Goal: Information Seeking & Learning: Learn about a topic

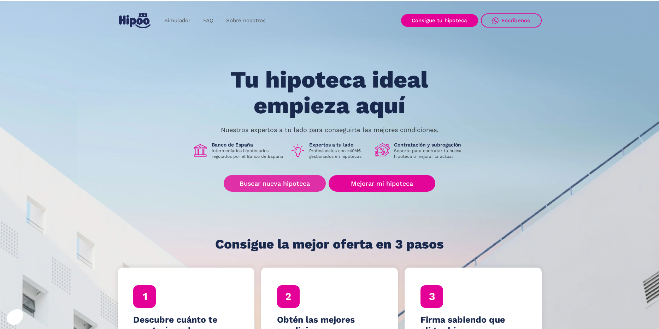
click at [316, 181] on link "Buscar nueva hipoteca" at bounding box center [275, 183] width 102 height 17
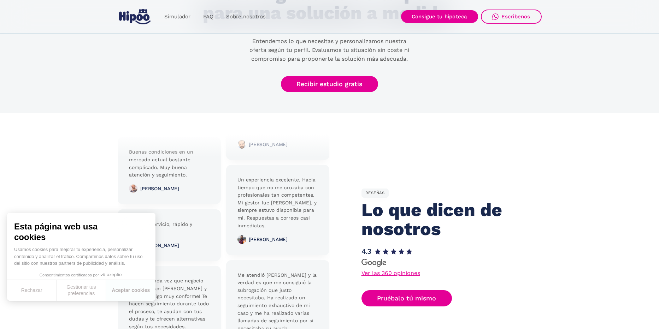
scroll to position [1497, 0]
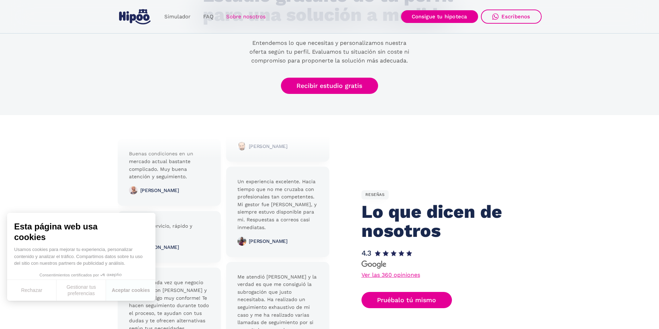
click at [245, 15] on link "Sobre nosotros" at bounding box center [246, 17] width 52 height 14
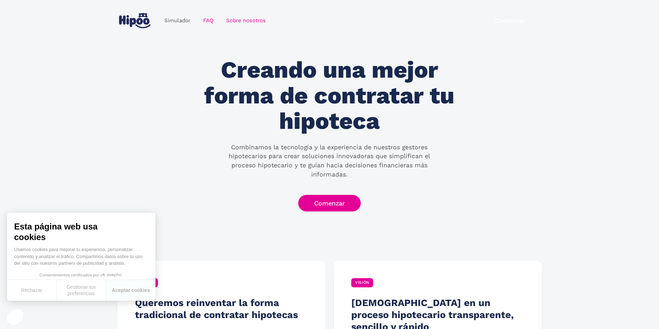
click at [204, 22] on link "FAQ" at bounding box center [208, 21] width 23 height 14
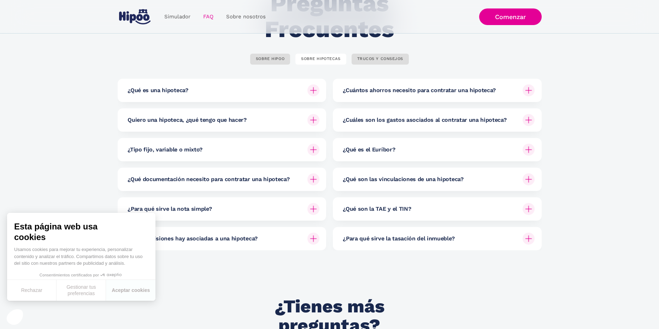
scroll to position [62, 0]
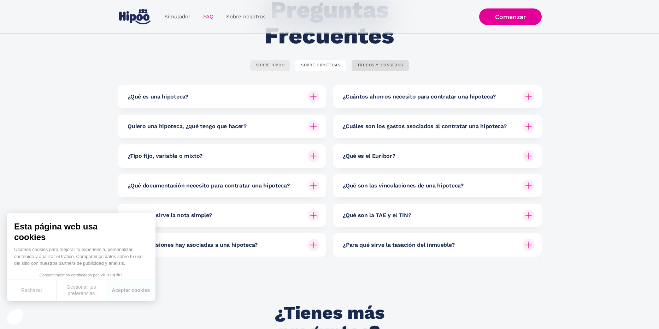
click at [269, 64] on div "SOBRE HIPOO" at bounding box center [270, 65] width 29 height 5
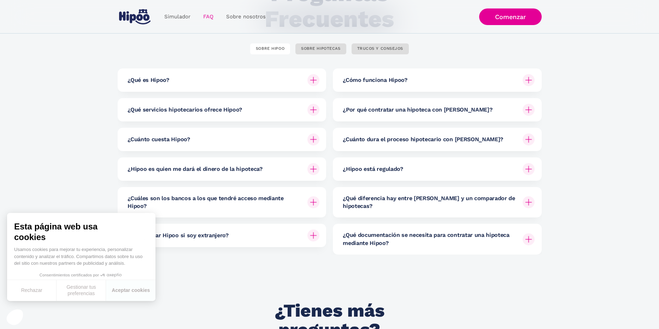
scroll to position [78, 0]
click at [316, 136] on div at bounding box center [313, 139] width 17 height 17
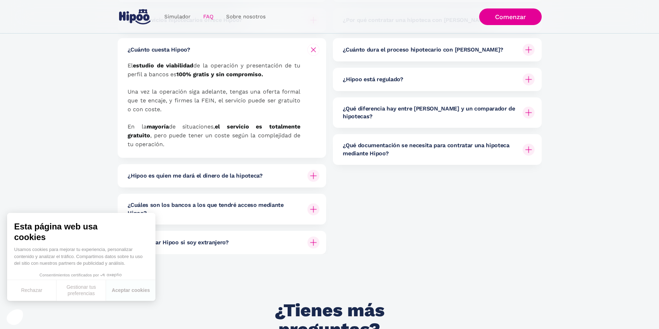
scroll to position [197, 0]
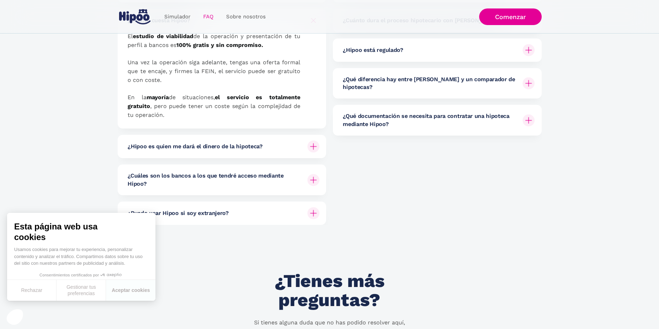
click at [314, 144] on img at bounding box center [314, 147] width 12 height 12
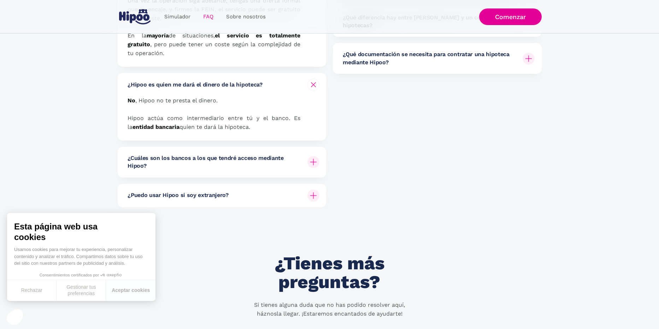
scroll to position [259, 0]
click at [313, 164] on img at bounding box center [314, 162] width 12 height 12
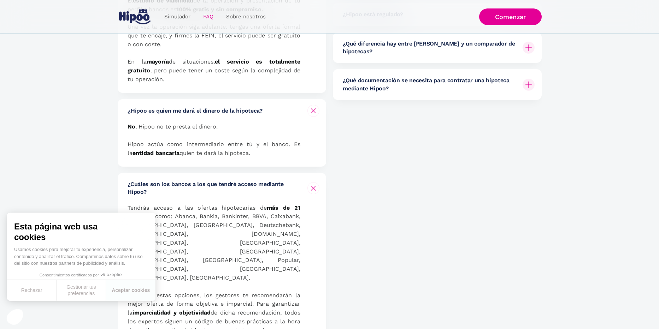
scroll to position [214, 0]
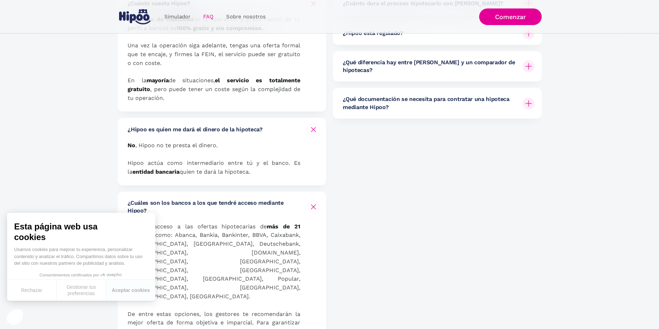
click at [137, 20] on img "home" at bounding box center [134, 16] width 31 height 15
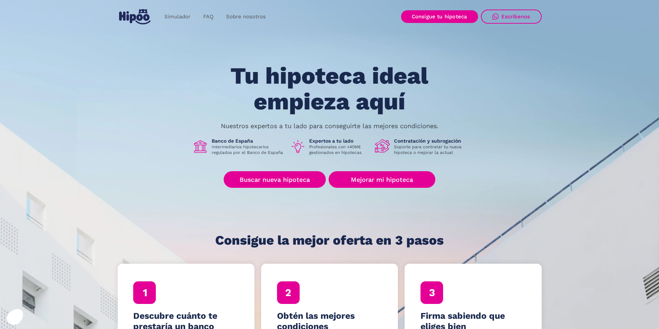
scroll to position [11, 0]
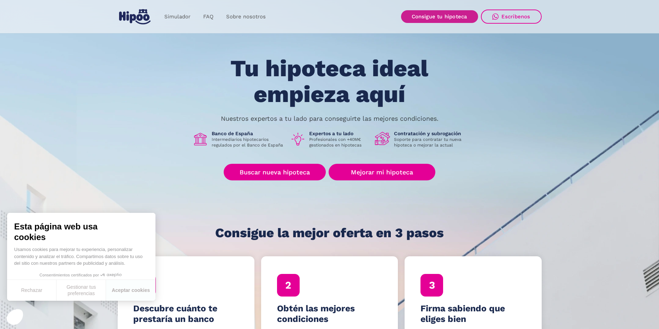
click at [453, 18] on link "Consigue tu hipoteca" at bounding box center [439, 16] width 77 height 13
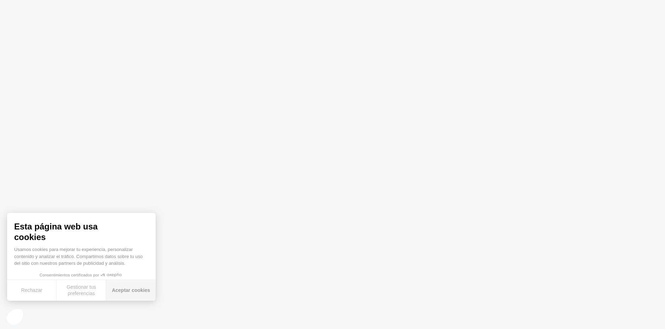
click at [119, 288] on button "Aceptar cookies" at bounding box center [130, 290] width 49 height 21
